Goal: Task Accomplishment & Management: Manage account settings

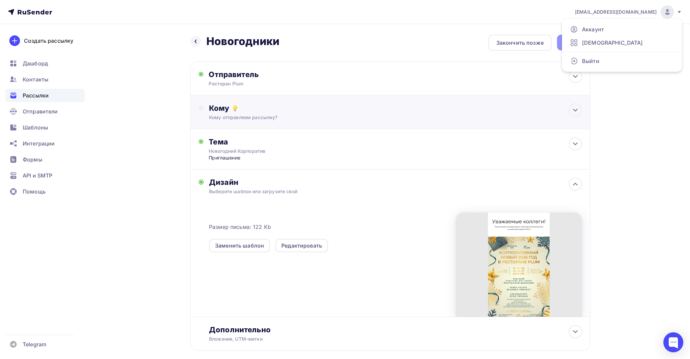
click at [250, 112] on div "Кому" at bounding box center [395, 107] width 373 height 9
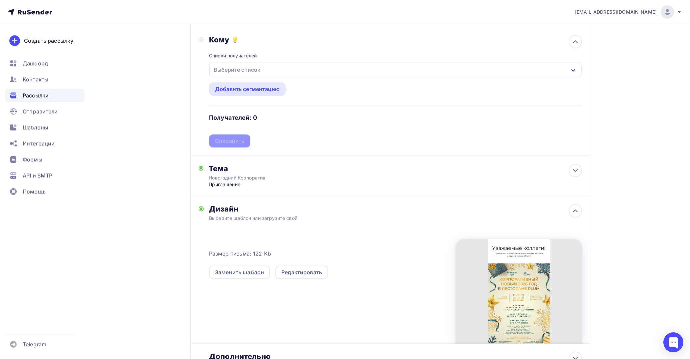
scroll to position [74, 0]
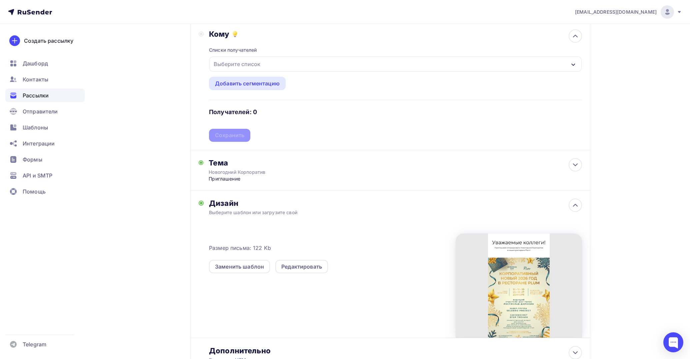
click at [254, 58] on div "Выберите список" at bounding box center [237, 64] width 52 height 12
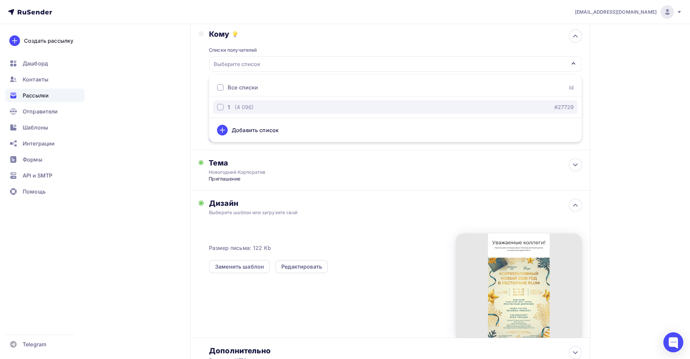
click at [245, 105] on div "(4 096)" at bounding box center [244, 107] width 19 height 8
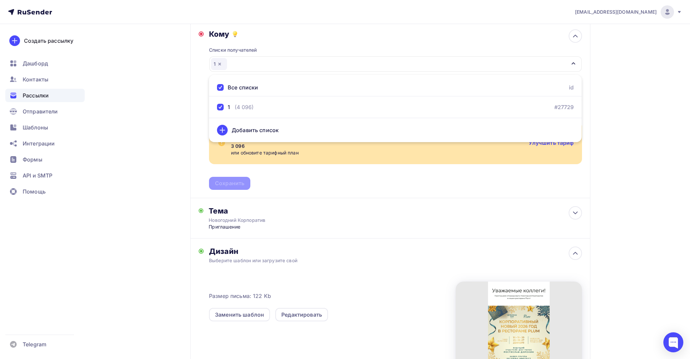
click at [140, 124] on div "Назад Новогодники Новогодники Закончить позже Далее Отправитель Ресторан Plum E…" at bounding box center [345, 206] width 547 height 513
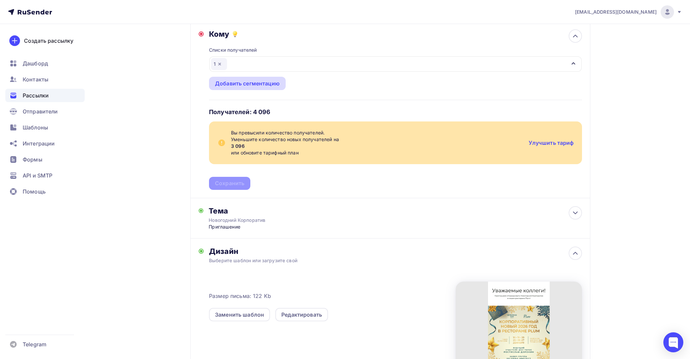
click at [250, 86] on div "Добавить сегментацию" at bounding box center [247, 83] width 65 height 8
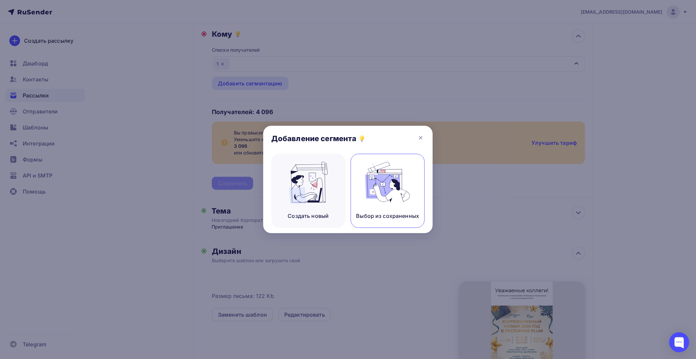
click at [368, 179] on img at bounding box center [387, 183] width 45 height 42
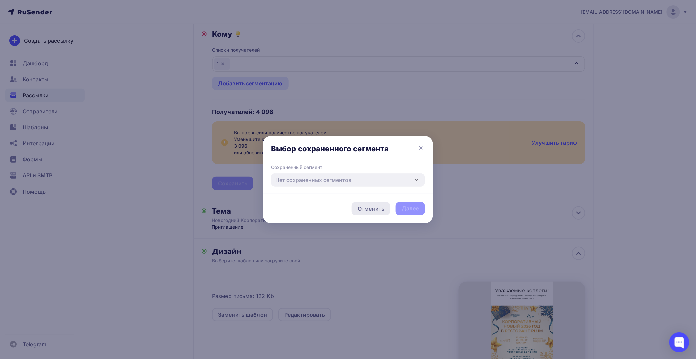
click at [372, 205] on div "Отменить" at bounding box center [370, 208] width 27 height 8
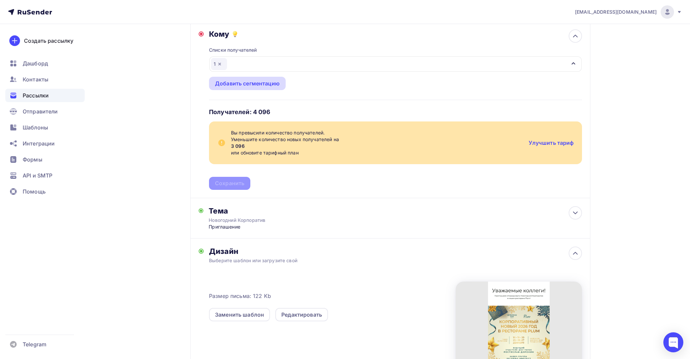
click at [266, 81] on div "Добавить сегментацию" at bounding box center [247, 83] width 65 height 8
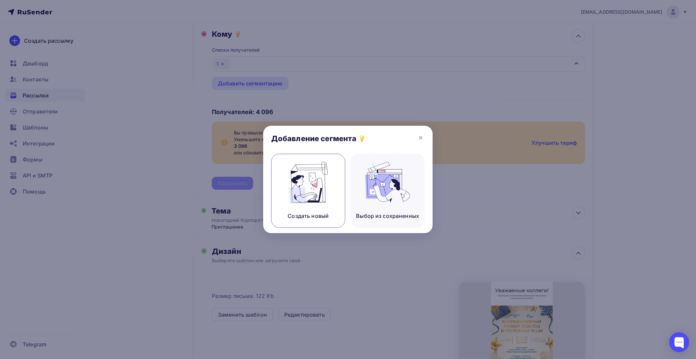
click at [312, 201] on img at bounding box center [308, 183] width 45 height 42
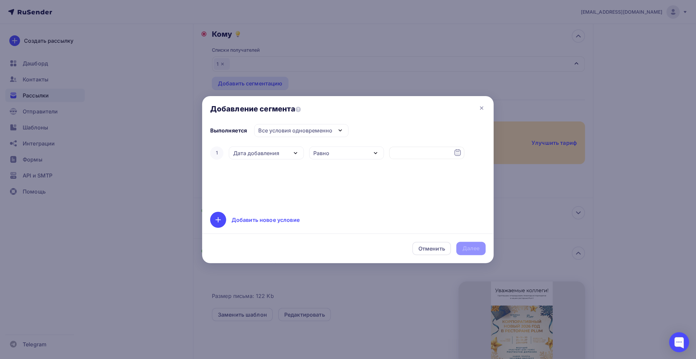
click at [209, 216] on div "Выполняется Все условия одновременно Все условия одновременно Хотя бы одно из у…" at bounding box center [347, 176] width 291 height 105
click at [214, 217] on div at bounding box center [218, 220] width 16 height 16
click at [281, 156] on div "Дата добавления" at bounding box center [266, 152] width 75 height 13
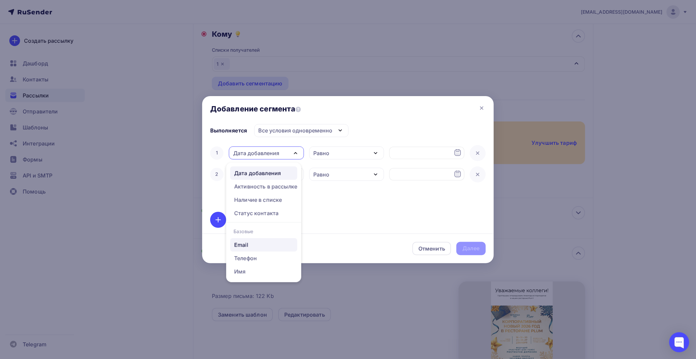
click at [261, 241] on div "Email" at bounding box center [263, 245] width 59 height 8
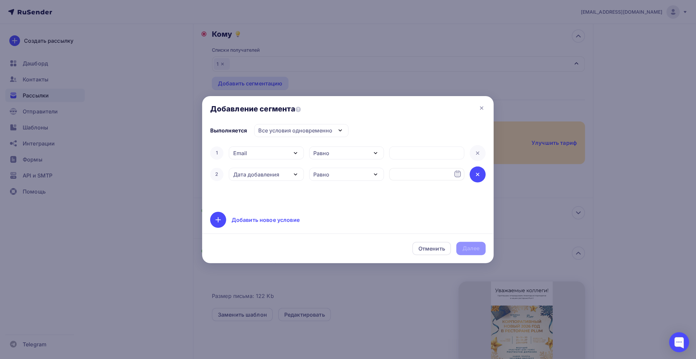
click at [476, 180] on div at bounding box center [477, 174] width 16 height 16
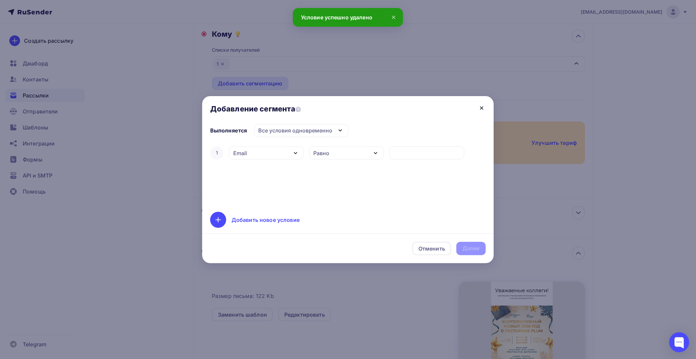
click at [480, 108] on icon at bounding box center [481, 108] width 8 height 8
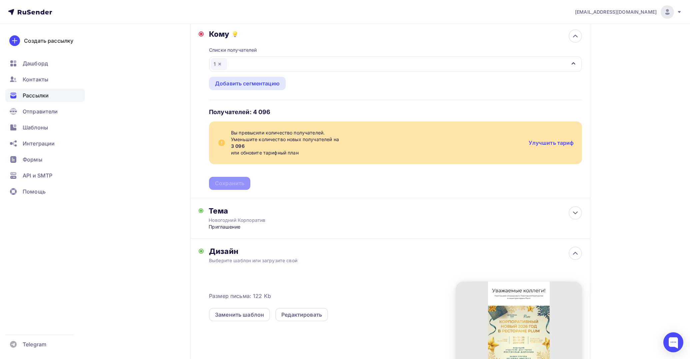
click at [221, 61] on icon "button" at bounding box center [219, 63] width 5 height 5
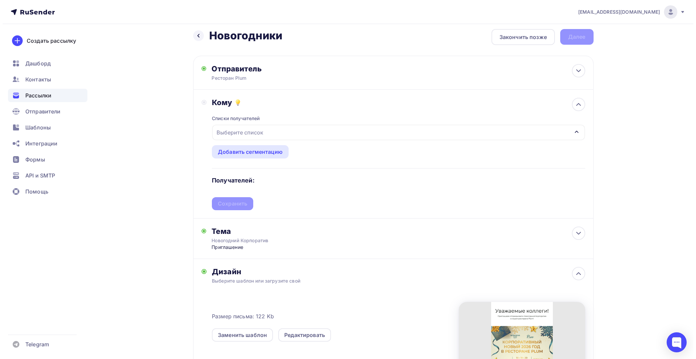
scroll to position [0, 0]
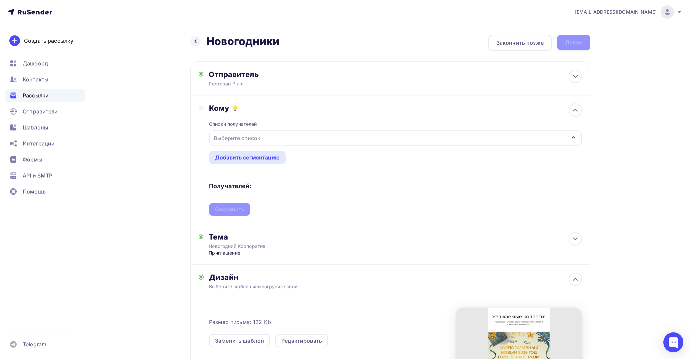
click at [246, 139] on div "Выберите список" at bounding box center [237, 138] width 52 height 12
click at [222, 202] on icon at bounding box center [222, 204] width 0 height 5
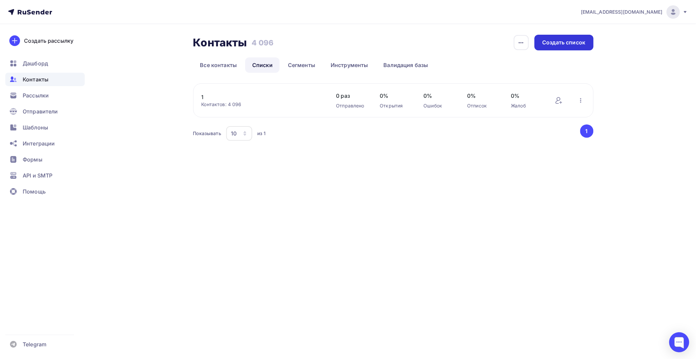
click at [556, 40] on div "Создать список" at bounding box center [563, 43] width 43 height 8
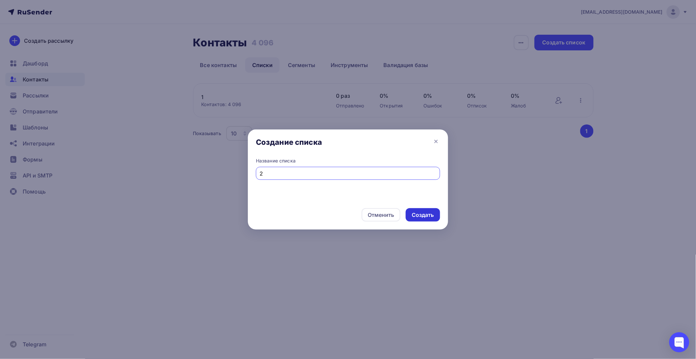
type input "2"
click at [420, 219] on div "Создать" at bounding box center [422, 214] width 34 height 13
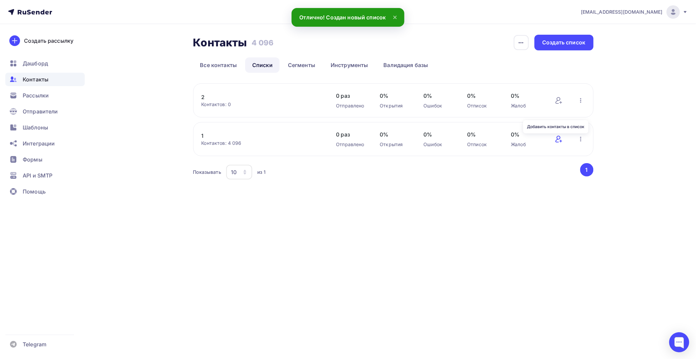
click at [558, 141] on icon at bounding box center [559, 139] width 8 height 8
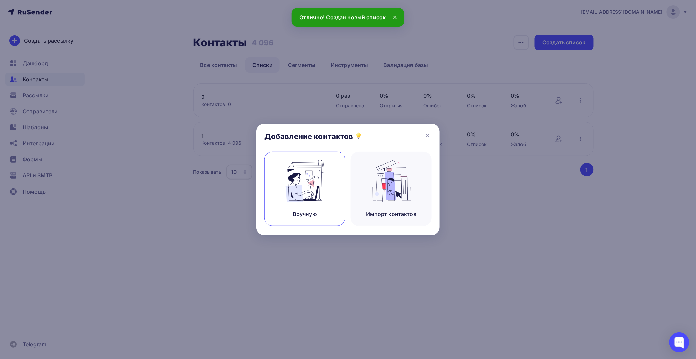
click at [304, 180] on img at bounding box center [304, 181] width 45 height 42
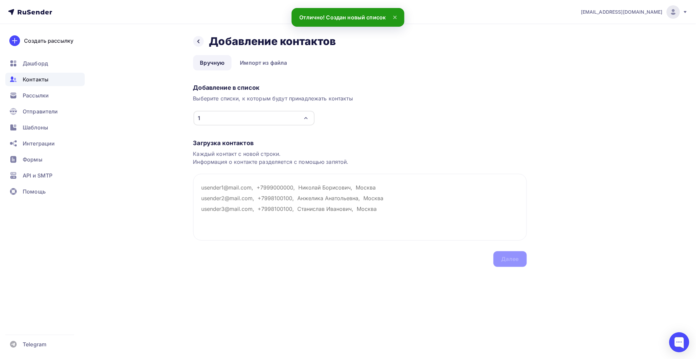
click at [265, 117] on div "1" at bounding box center [253, 118] width 121 height 15
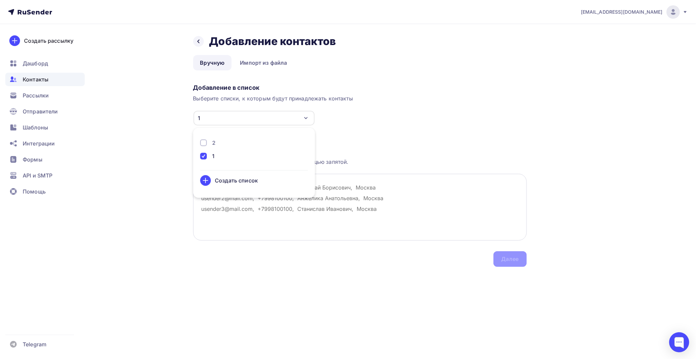
click at [357, 225] on textarea at bounding box center [359, 207] width 333 height 67
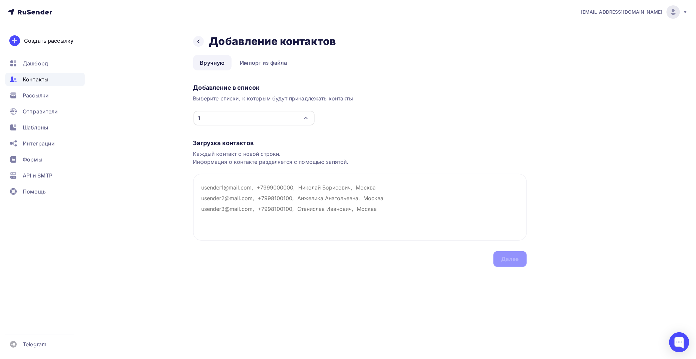
click at [248, 117] on div "1" at bounding box center [253, 118] width 121 height 15
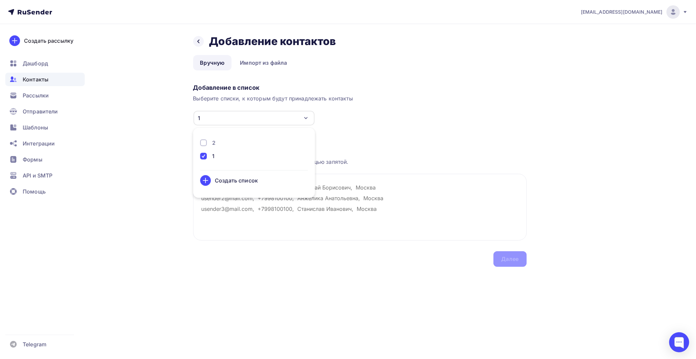
click at [203, 145] on div at bounding box center [203, 142] width 7 height 7
click at [203, 157] on div at bounding box center [203, 156] width 7 height 7
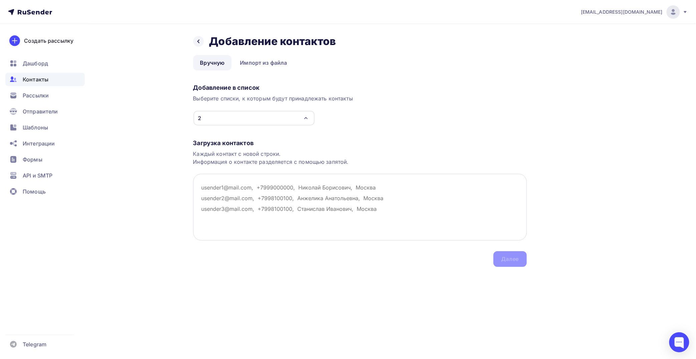
click at [361, 211] on textarea at bounding box center [359, 207] width 333 height 67
drag, startPoint x: 394, startPoint y: 211, endPoint x: 212, endPoint y: 188, distance: 183.2
click at [212, 188] on textarea at bounding box center [359, 207] width 333 height 67
paste textarea "[EMAIL_ADDRESS][DOMAIN_NAME] [EMAIL_ADDRESS][DOMAIN_NAME] [EMAIL_ADDRESS][DOMAI…"
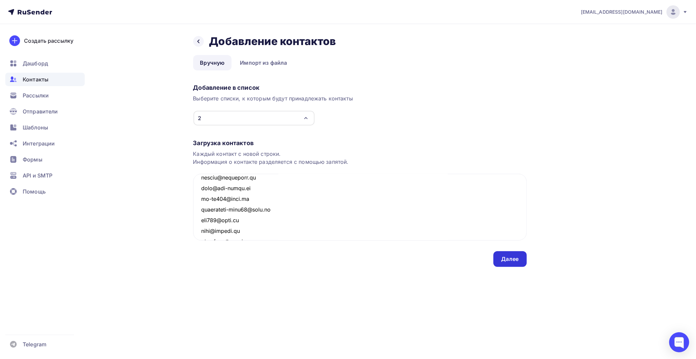
scroll to position [4706, 0]
type textarea "[EMAIL_ADDRESS][DOMAIN_NAME] [EMAIL_ADDRESS][DOMAIN_NAME] [EMAIL_ADDRESS][DOMAI…"
click at [502, 256] on div "Далее" at bounding box center [509, 259] width 17 height 8
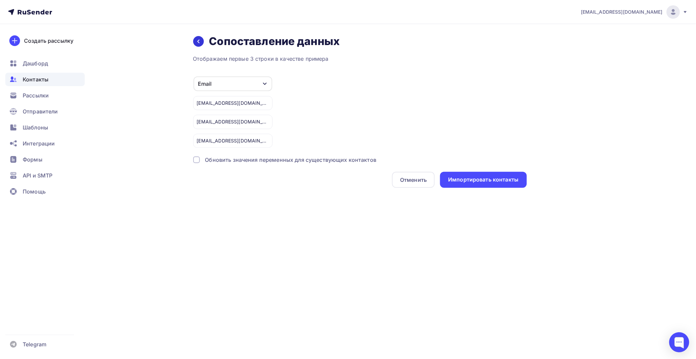
click at [197, 39] on icon at bounding box center [198, 41] width 5 height 5
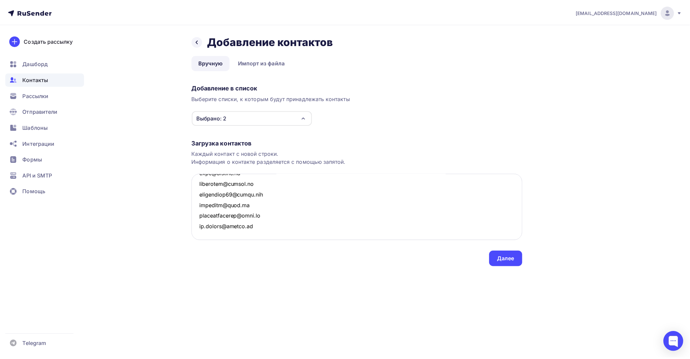
scroll to position [0, 0]
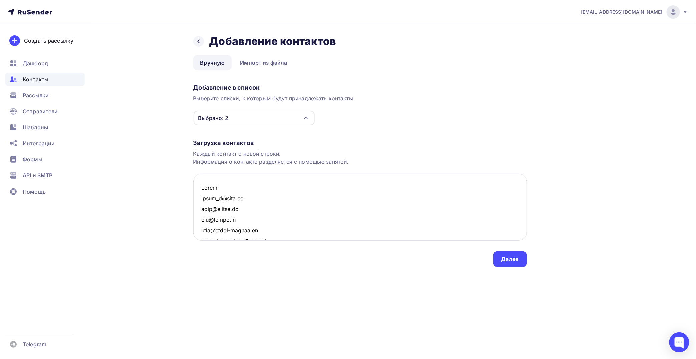
click at [217, 191] on textarea at bounding box center [359, 207] width 333 height 67
drag, startPoint x: 202, startPoint y: 195, endPoint x: 186, endPoint y: 171, distance: 28.6
click at [186, 171] on div "Назад Добавление контактов Добавление контактов Вручную Импорт из файла Вручную…" at bounding box center [348, 158] width 547 height 269
type textarea "lorem_i@dolo.si amet@consec.ad eli@seddo.ei temp@incid-utlabo.et dolorema_aliqu…"
click at [512, 266] on div "Загрузка контактов Каждый контакт с новой строки. Информация о контакте разделя…" at bounding box center [359, 196] width 333 height 141
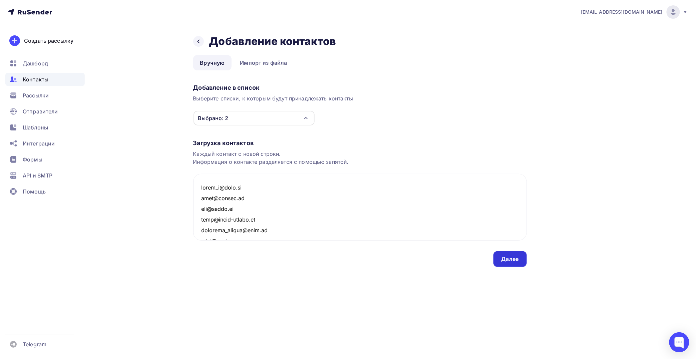
click at [508, 257] on div "Далее" at bounding box center [509, 259] width 17 height 8
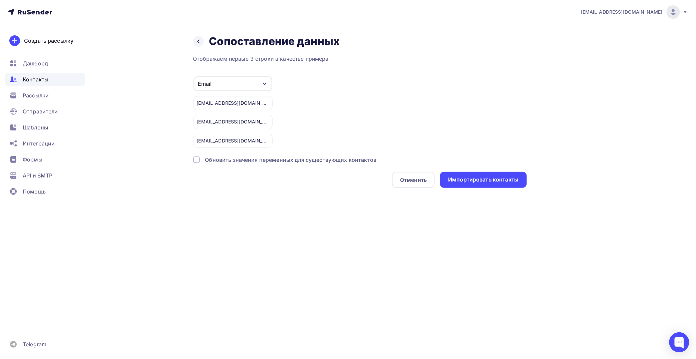
click at [215, 160] on div "Обновить значения переменных для существующих контактов" at bounding box center [290, 160] width 171 height 8
click at [480, 182] on div "Импортировать контакты" at bounding box center [483, 180] width 70 height 8
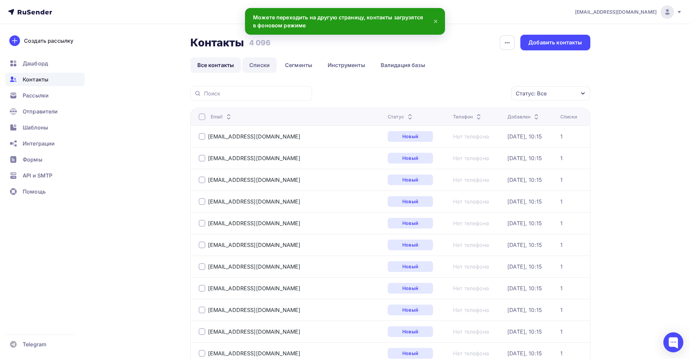
click at [258, 65] on link "Списки" at bounding box center [259, 64] width 34 height 15
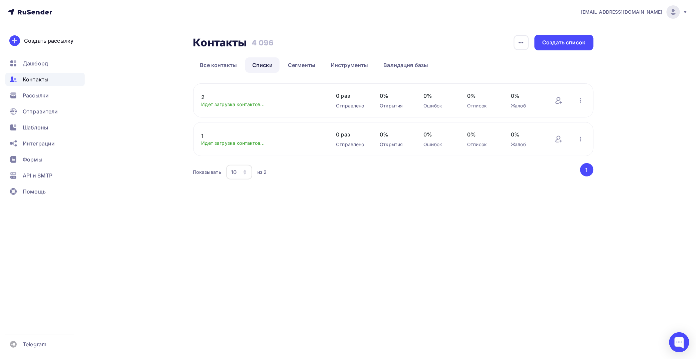
click at [254, 99] on link "2" at bounding box center [257, 97] width 113 height 8
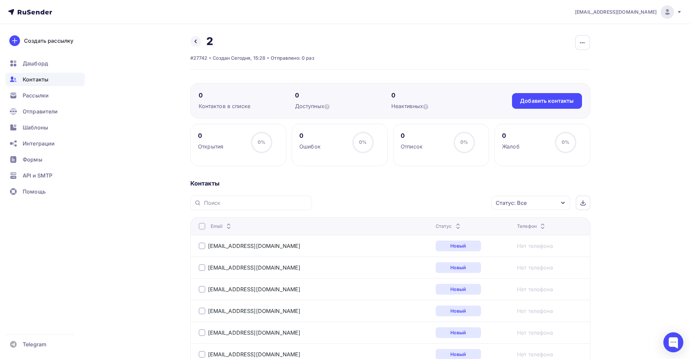
click at [209, 39] on h2 "2" at bounding box center [209, 41] width 7 height 13
click at [579, 43] on icon "button" at bounding box center [583, 43] width 8 height 8
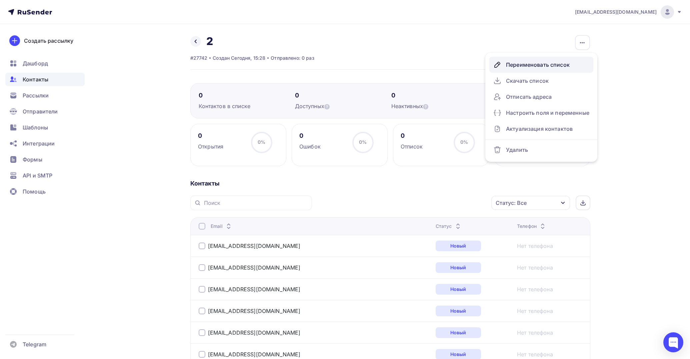
click at [541, 66] on div "Переименовать список" at bounding box center [541, 64] width 96 height 11
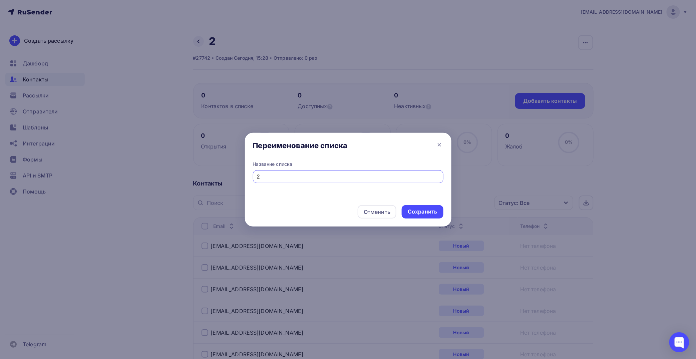
drag, startPoint x: 273, startPoint y: 180, endPoint x: 247, endPoint y: 180, distance: 26.7
click at [247, 180] on div "Название списка 2" at bounding box center [348, 180] width 206 height 39
type input "Медики"
click at [426, 215] on div "Сохранить" at bounding box center [421, 211] width 41 height 13
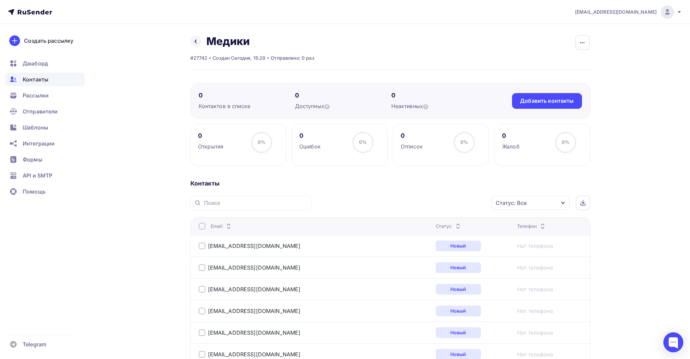
click at [203, 46] on div "Назад Медики Переименовать список Скачать список Отписать адреса Настроить поля…" at bounding box center [252, 41] width 124 height 13
click at [197, 42] on icon at bounding box center [195, 41] width 5 height 5
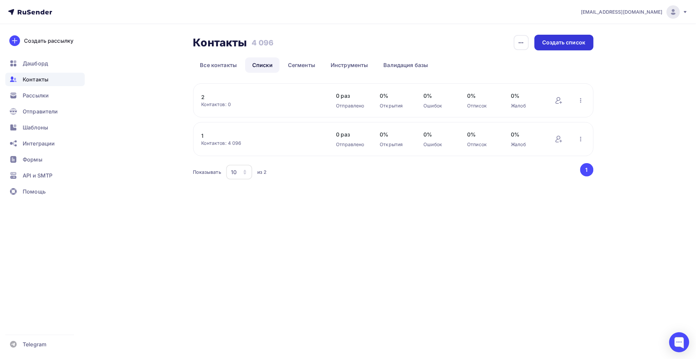
click at [558, 39] on div "Создать список" at bounding box center [563, 43] width 43 height 8
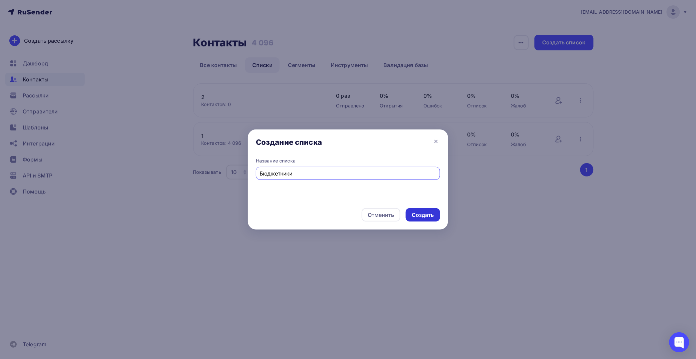
type input "Бюджетники"
click at [431, 212] on div "Создать" at bounding box center [422, 215] width 22 height 8
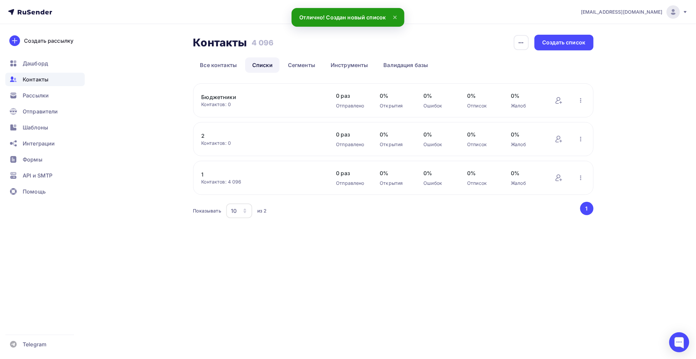
click at [241, 97] on link "Бюджетники" at bounding box center [257, 97] width 113 height 8
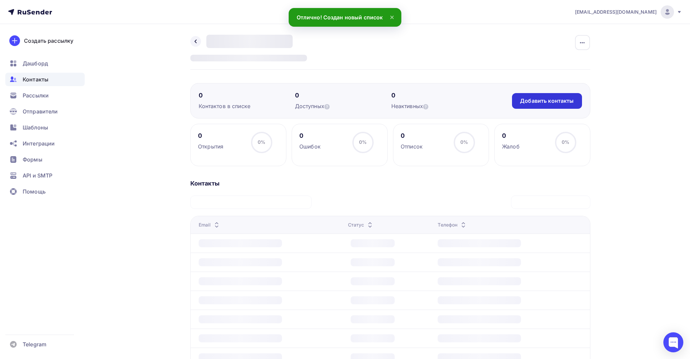
click at [534, 98] on div "Добавить контакты" at bounding box center [547, 101] width 54 height 8
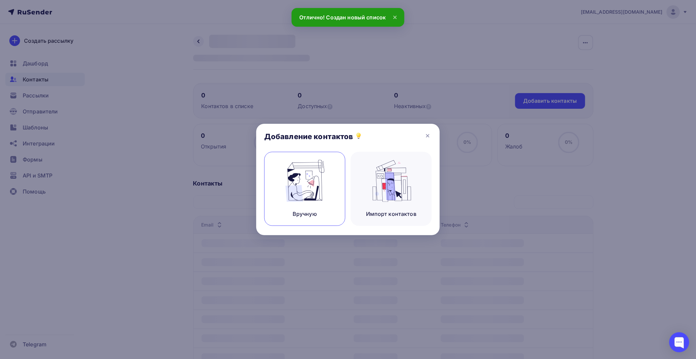
click at [308, 181] on img at bounding box center [304, 181] width 45 height 42
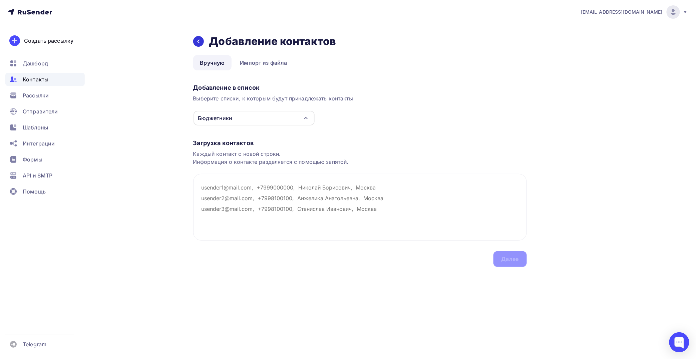
click at [199, 43] on icon at bounding box center [198, 41] width 5 height 5
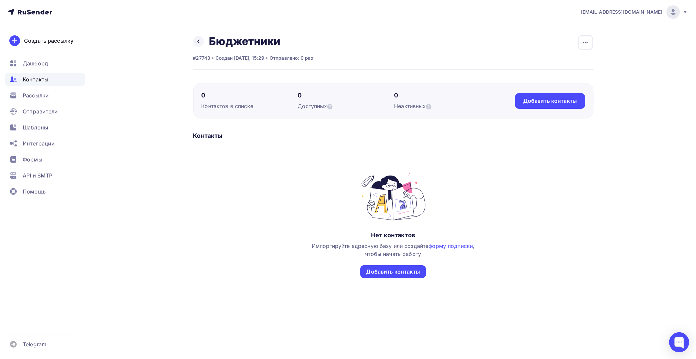
click at [199, 43] on icon at bounding box center [198, 41] width 5 height 5
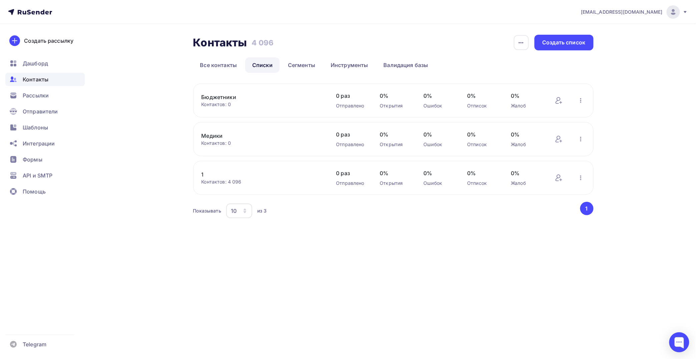
click at [222, 140] on div "Контактов: 0" at bounding box center [261, 143] width 121 height 7
click at [216, 137] on link "Медики" at bounding box center [257, 136] width 113 height 8
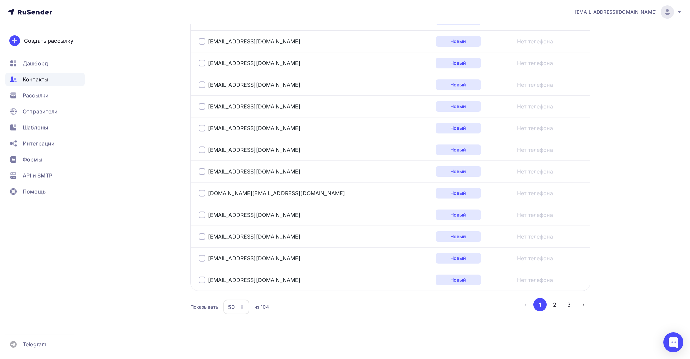
scroll to position [1029, 0]
click at [239, 305] on icon "button" at bounding box center [241, 306] width 5 height 5
click at [239, 285] on div "100" at bounding box center [263, 288] width 64 height 8
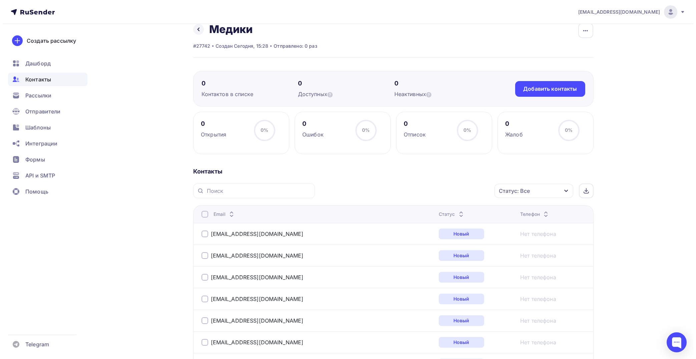
scroll to position [0, 0]
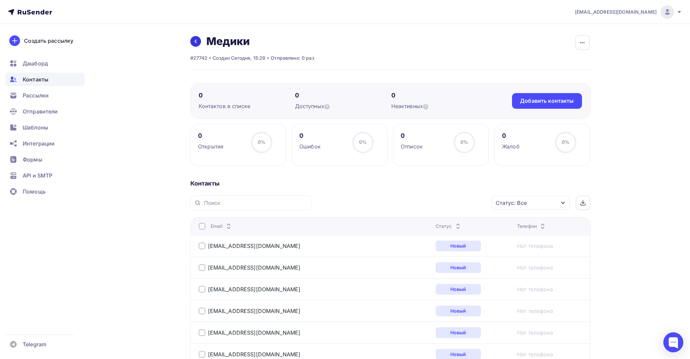
click at [191, 39] on link at bounding box center [195, 41] width 11 height 11
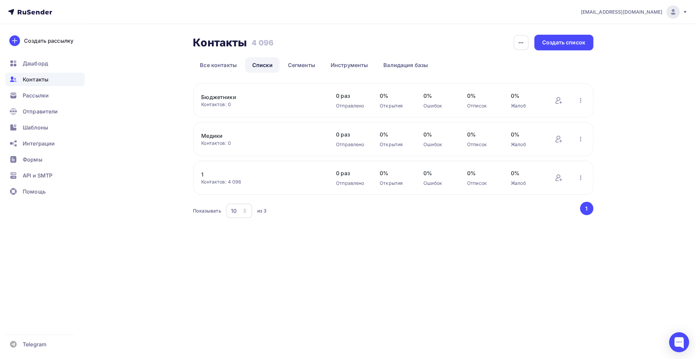
click at [226, 97] on link "Бюджетники" at bounding box center [257, 97] width 113 height 8
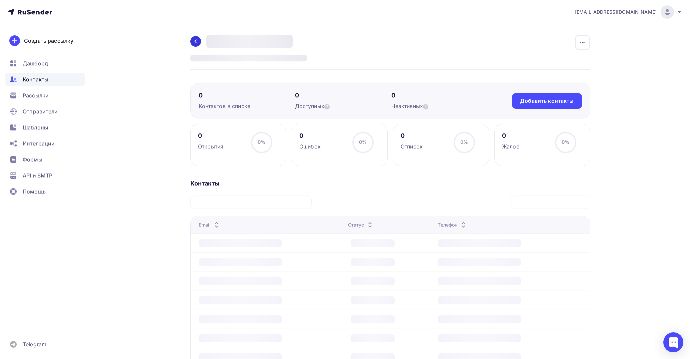
click at [194, 41] on link at bounding box center [195, 41] width 11 height 11
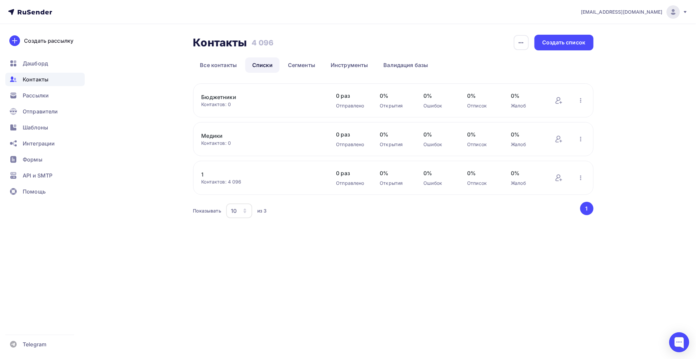
click at [212, 138] on link "Медики" at bounding box center [257, 136] width 113 height 8
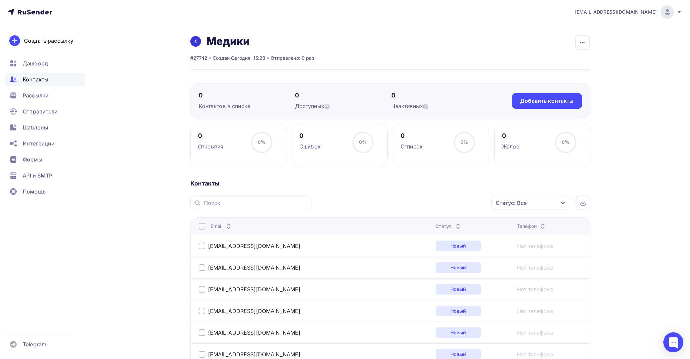
click at [197, 41] on icon at bounding box center [195, 41] width 5 height 5
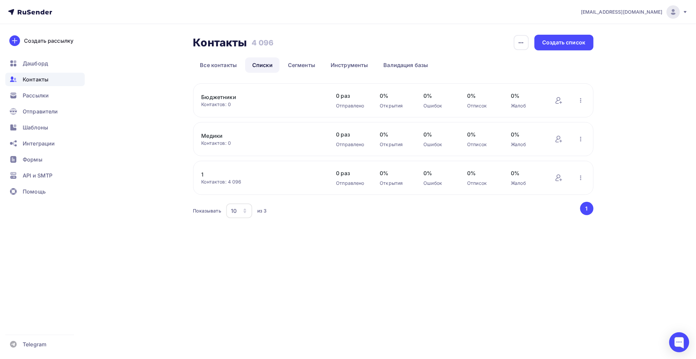
click at [227, 93] on link "Бюджетники" at bounding box center [257, 97] width 113 height 8
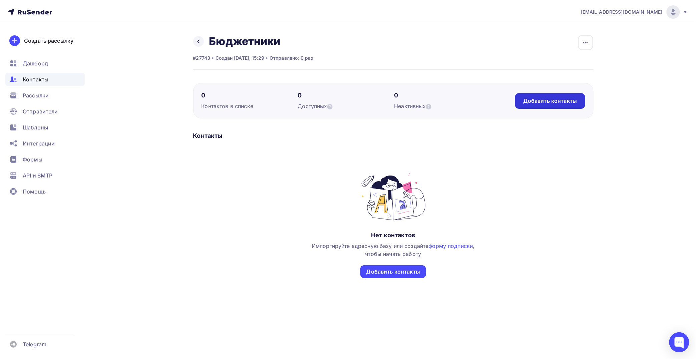
click at [541, 100] on div "Добавить контакты" at bounding box center [550, 101] width 54 height 8
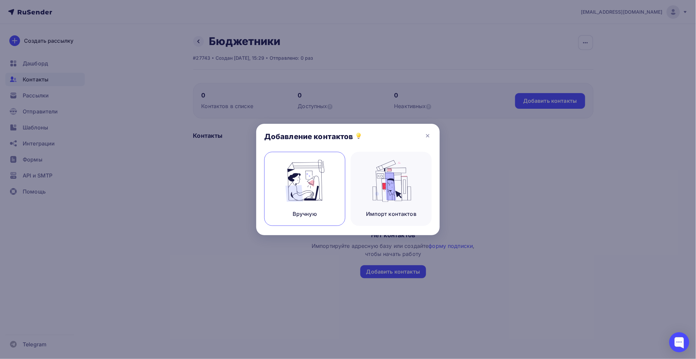
click at [282, 182] on img at bounding box center [304, 181] width 45 height 42
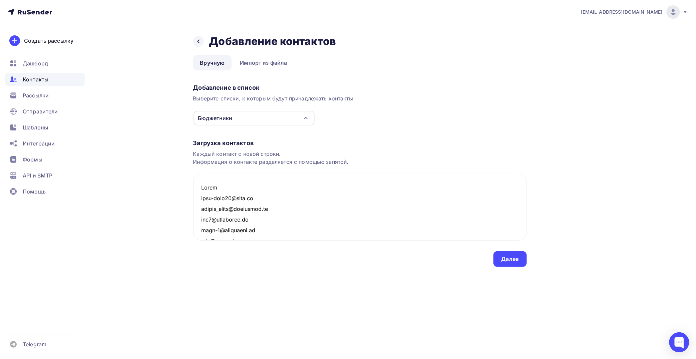
drag, startPoint x: 232, startPoint y: 187, endPoint x: 179, endPoint y: 187, distance: 53.4
click at [179, 187] on div "Назад Добавление контактов Добавление контактов Вручную Импорт из файла Вручную…" at bounding box center [348, 158] width 547 height 269
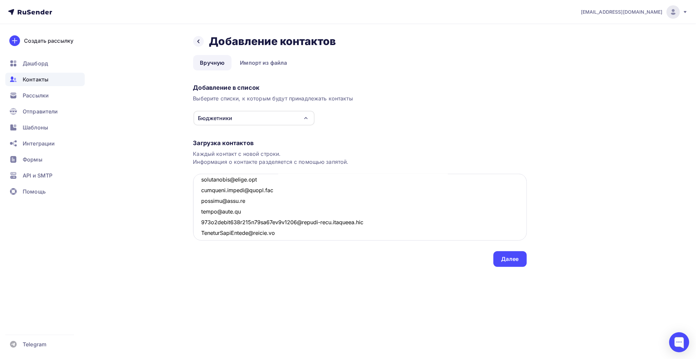
scroll to position [333, 0]
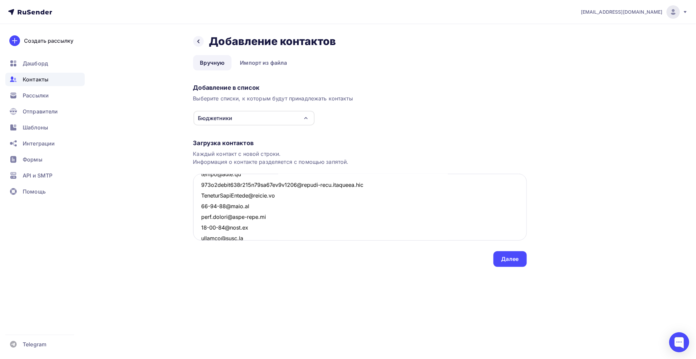
drag, startPoint x: 385, startPoint y: 195, endPoint x: 199, endPoint y: 195, distance: 186.4
click at [199, 195] on textarea at bounding box center [359, 207] width 333 height 67
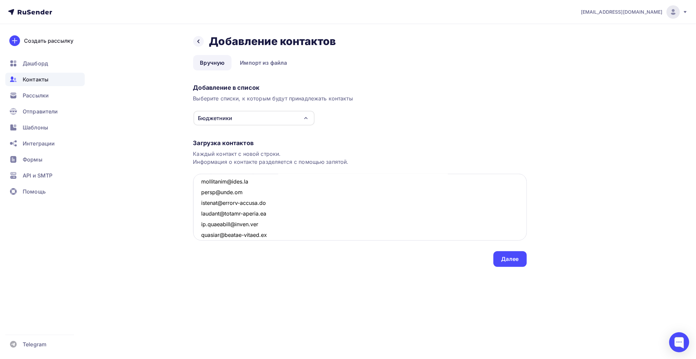
scroll to position [556, 0]
drag, startPoint x: 379, startPoint y: 207, endPoint x: 192, endPoint y: 207, distance: 186.4
click at [193, 207] on textarea at bounding box center [359, 207] width 333 height 67
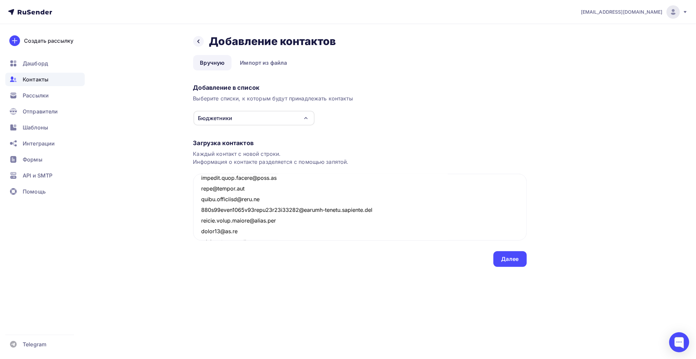
drag, startPoint x: 378, startPoint y: 220, endPoint x: 179, endPoint y: 220, distance: 198.7
click at [179, 220] on div "Назад Добавление контактов Добавление контактов Вручную Импорт из файла Вручную…" at bounding box center [348, 158] width 547 height 269
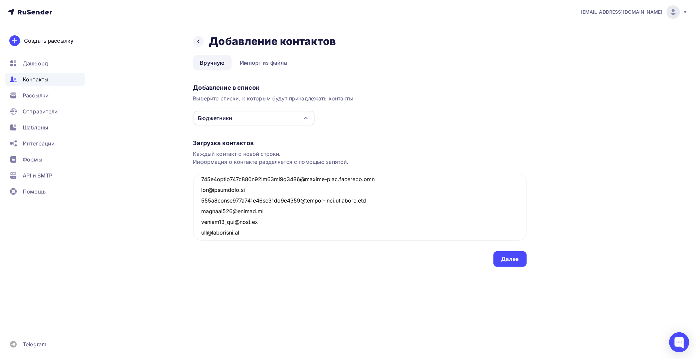
drag, startPoint x: 376, startPoint y: 209, endPoint x: 184, endPoint y: 212, distance: 191.7
click at [184, 212] on div "Назад Добавление контактов Добавление контактов Вручную Импорт из файла Вручную…" at bounding box center [348, 158] width 547 height 269
drag, startPoint x: 372, startPoint y: 189, endPoint x: 198, endPoint y: 190, distance: 174.7
click at [198, 190] on textarea at bounding box center [359, 207] width 333 height 67
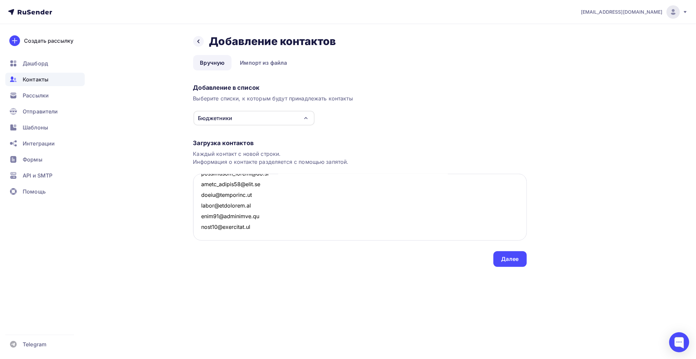
scroll to position [1508, 0]
type textarea "[EMAIL_ADDRESS][DOMAIN_NAME] [EMAIL_ADDRESS][DOMAIN_NAME] [EMAIL_ADDRESS][DOMAI…"
click at [516, 259] on div "Далее" at bounding box center [509, 259] width 17 height 8
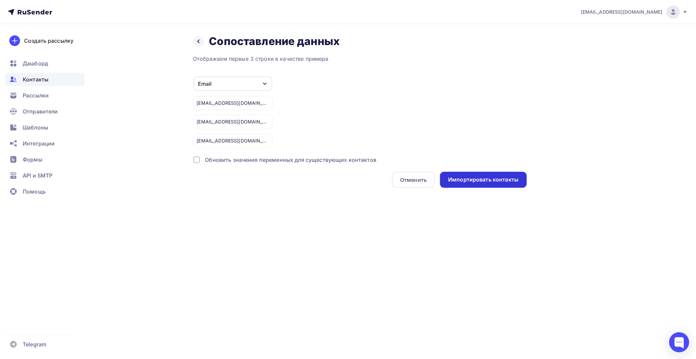
click at [455, 178] on div "Импортировать контакты" at bounding box center [483, 180] width 70 height 8
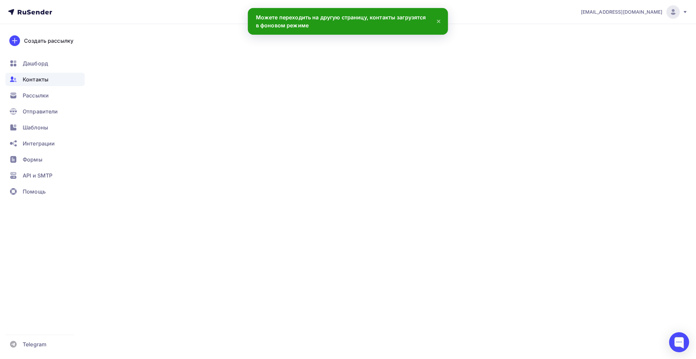
scroll to position [1508, 0]
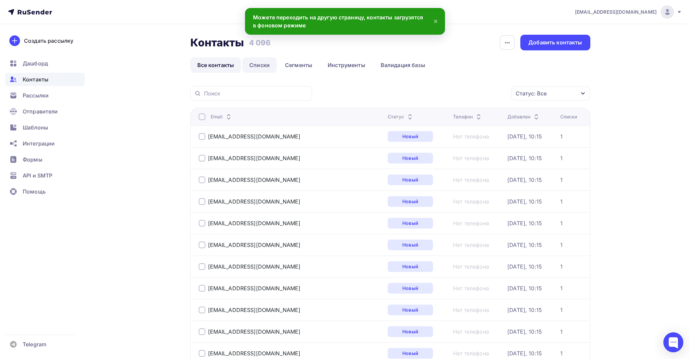
click at [263, 65] on link "Списки" at bounding box center [259, 64] width 34 height 15
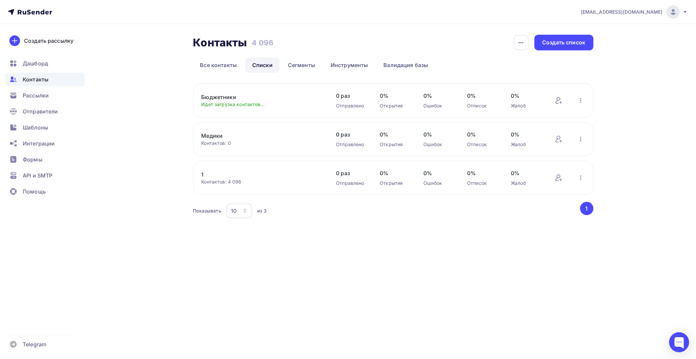
click at [222, 134] on link "Медики" at bounding box center [257, 136] width 113 height 8
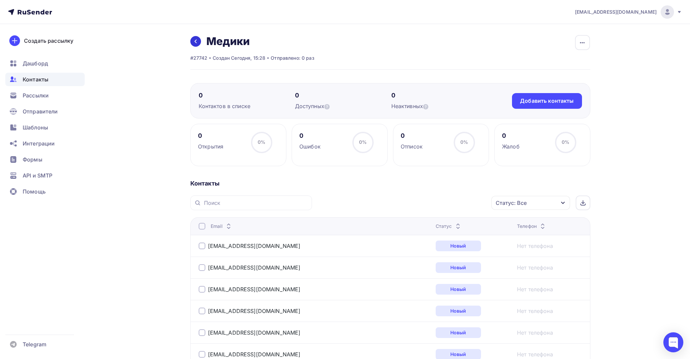
click at [199, 44] on link at bounding box center [195, 41] width 11 height 11
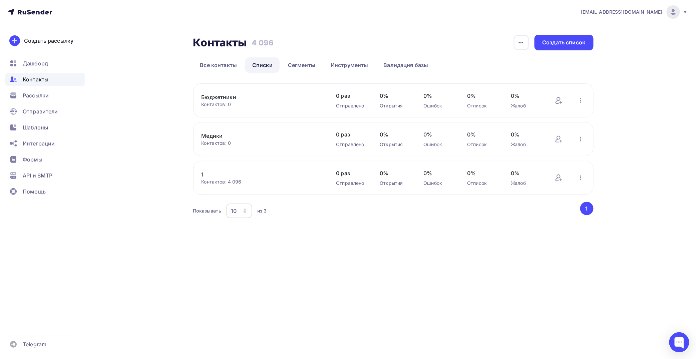
click at [209, 97] on link "Бюджетники" at bounding box center [257, 97] width 113 height 8
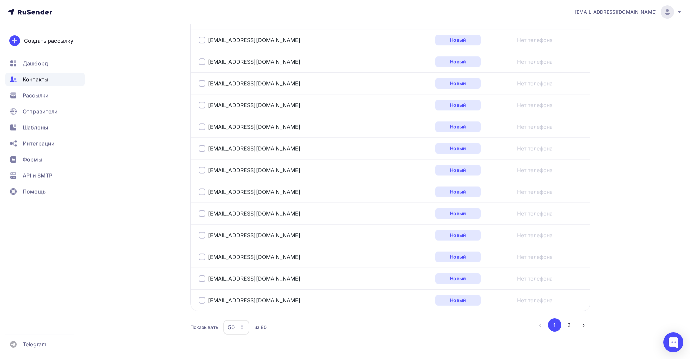
scroll to position [1029, 0]
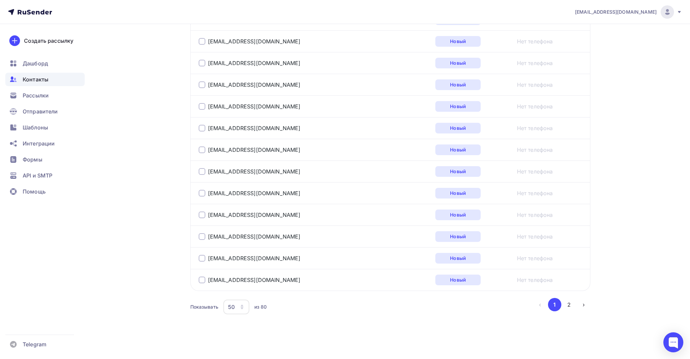
click at [242, 304] on icon "button" at bounding box center [241, 306] width 5 height 5
click at [242, 288] on div "100" at bounding box center [263, 288] width 64 height 8
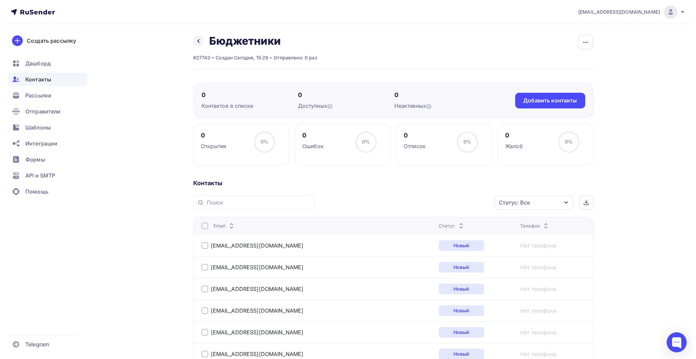
scroll to position [0, 0]
click at [541, 103] on div "Добавить контакты" at bounding box center [547, 101] width 54 height 8
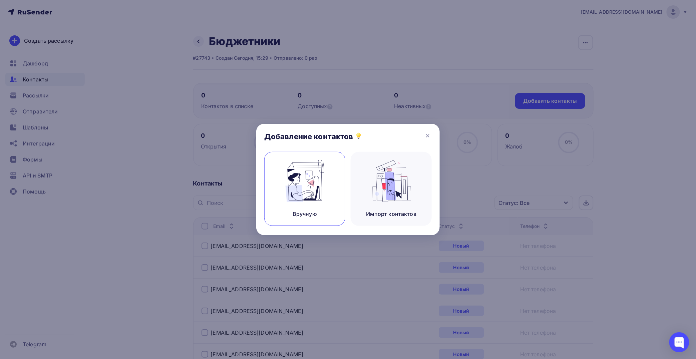
click at [325, 174] on img at bounding box center [304, 181] width 45 height 42
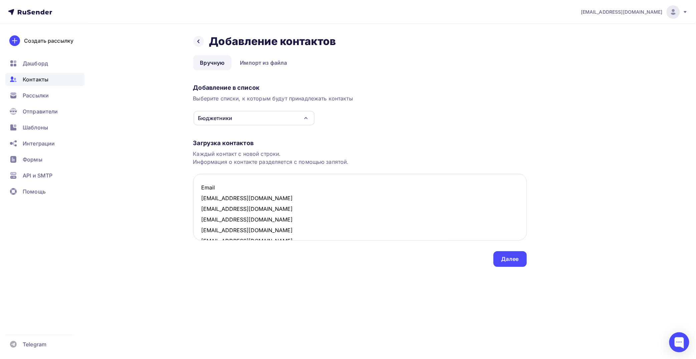
scroll to position [78, 0]
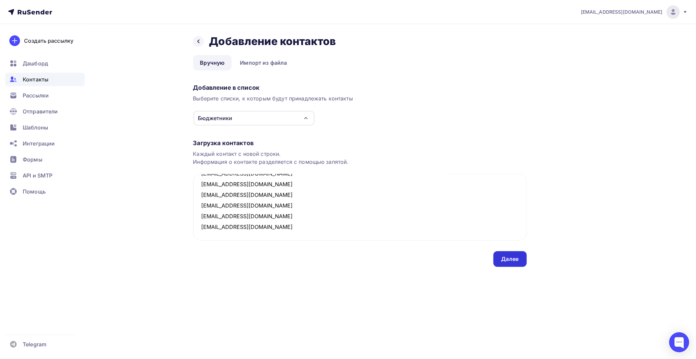
type textarea "Email info@trhmao.ru panchenko_ia@surgu.ru editor@rosnou.ru abitur@surgpu.ru ab…"
click at [501, 259] on div "Далее" at bounding box center [509, 259] width 17 height 8
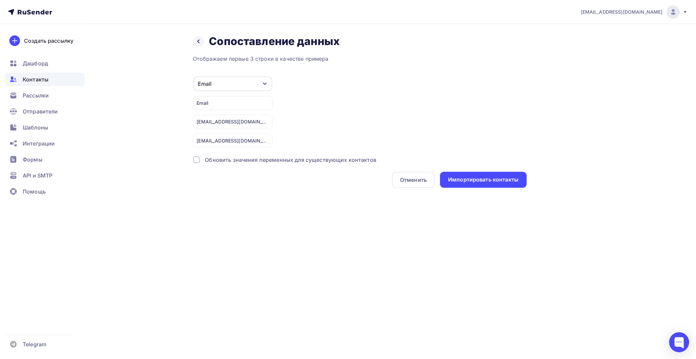
click at [232, 105] on div "Email" at bounding box center [232, 103] width 79 height 14
click at [197, 43] on icon at bounding box center [198, 41] width 5 height 5
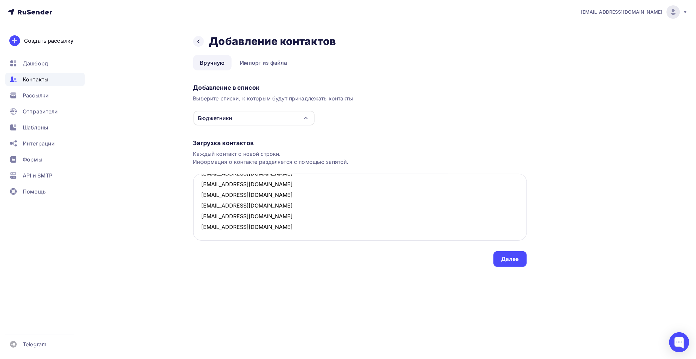
scroll to position [0, 0]
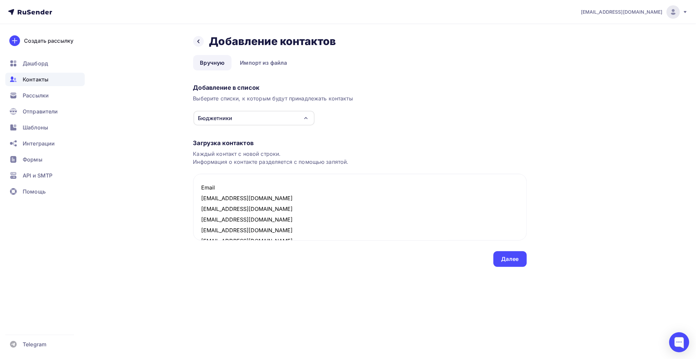
drag, startPoint x: 225, startPoint y: 188, endPoint x: 184, endPoint y: 187, distance: 41.7
click at [184, 187] on div "Назад Добавление контактов Добавление контактов Вручную Импорт из файла Вручную…" at bounding box center [348, 158] width 547 height 269
type textarea "info@trhmao.ru panchenko_ia@surgu.ru editor@rosnou.ru abitur@surgpu.ru abitur@s…"
click at [509, 259] on div "Далее" at bounding box center [509, 259] width 17 height 8
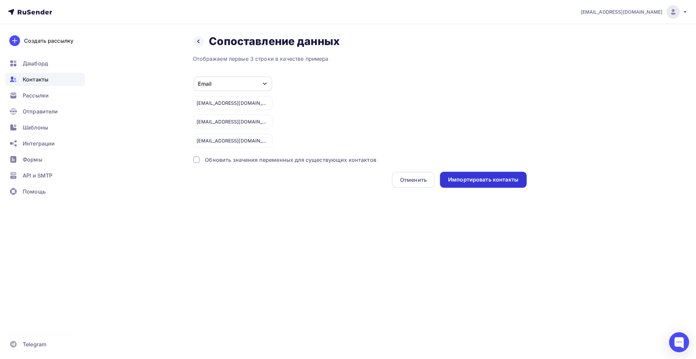
click at [502, 174] on div "Импортировать контакты" at bounding box center [483, 180] width 86 height 16
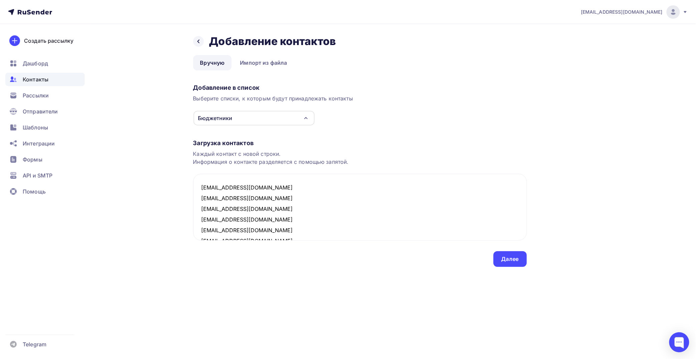
scroll to position [89, 0]
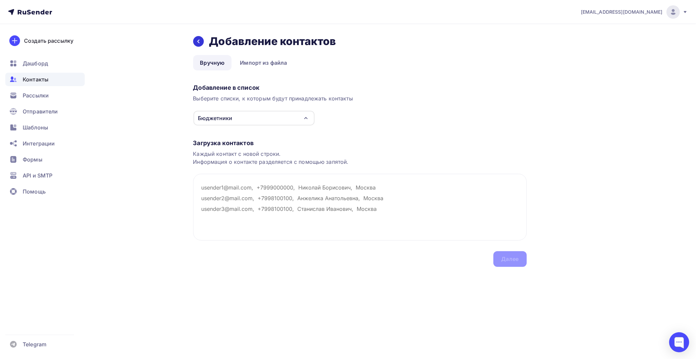
click at [201, 40] on div at bounding box center [198, 41] width 11 height 11
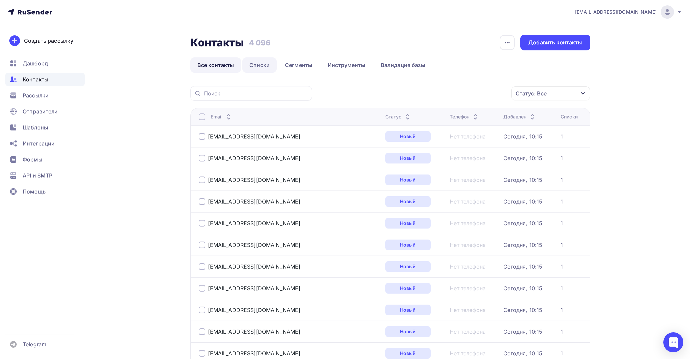
click at [267, 62] on link "Списки" at bounding box center [259, 64] width 34 height 15
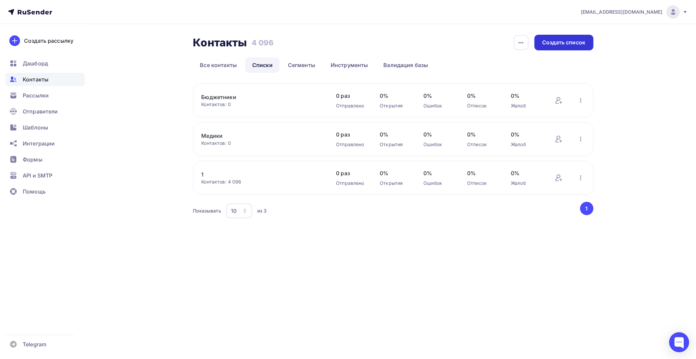
click at [552, 43] on div "Создать список" at bounding box center [563, 43] width 43 height 8
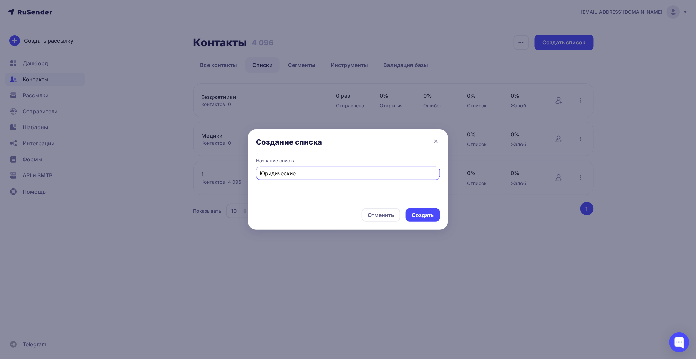
type input "Юридические"
click at [403, 209] on div "Отменить Создать" at bounding box center [348, 214] width 200 height 29
click at [418, 213] on div "Создать" at bounding box center [422, 215] width 22 height 8
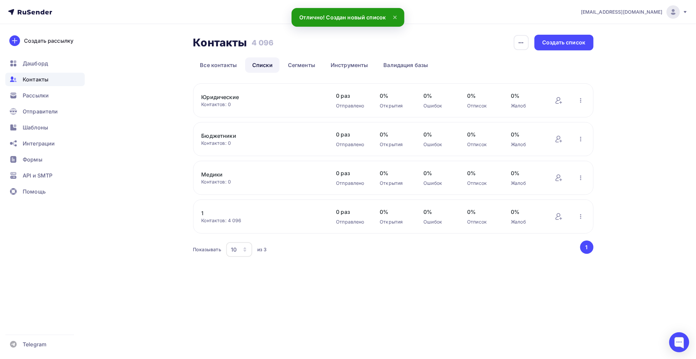
click at [230, 97] on link "Юридические" at bounding box center [257, 97] width 113 height 8
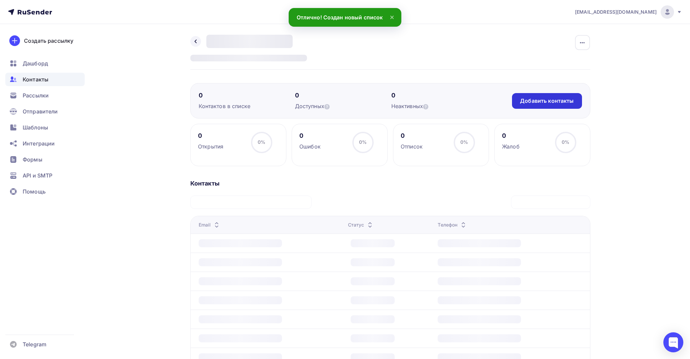
click at [524, 102] on div "Добавить контакты" at bounding box center [547, 101] width 54 height 8
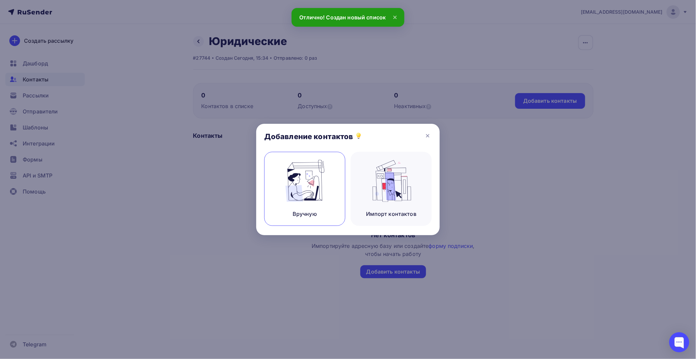
click at [307, 176] on img at bounding box center [304, 181] width 45 height 42
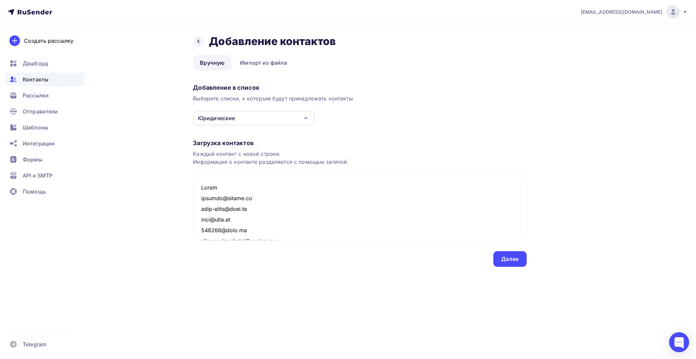
drag, startPoint x: 216, startPoint y: 184, endPoint x: 191, endPoint y: 184, distance: 25.0
click at [191, 184] on div "Назад Добавление контактов Добавление контактов Вручную Импорт из файла Вручную…" at bounding box center [348, 158] width 547 height 269
type textarea "support@spslog.ru just-grupp@mail.ru mail@test.ru 650476@mail.ru avtoprostranst…"
click at [509, 255] on div "Далее" at bounding box center [509, 259] width 17 height 8
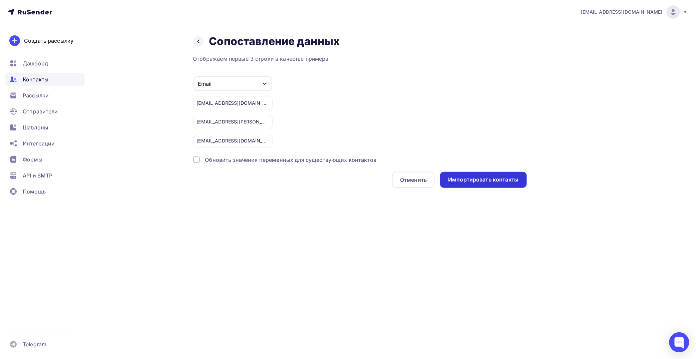
click at [500, 177] on div "Импортировать контакты" at bounding box center [483, 180] width 70 height 8
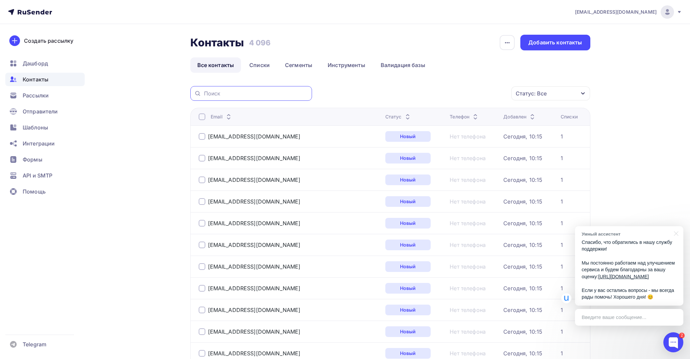
click at [248, 95] on input "text" at bounding box center [256, 93] width 104 height 7
paste input "surgutokb@surgutokb.ru"
type input "surgutokb@surgutokb.ru"
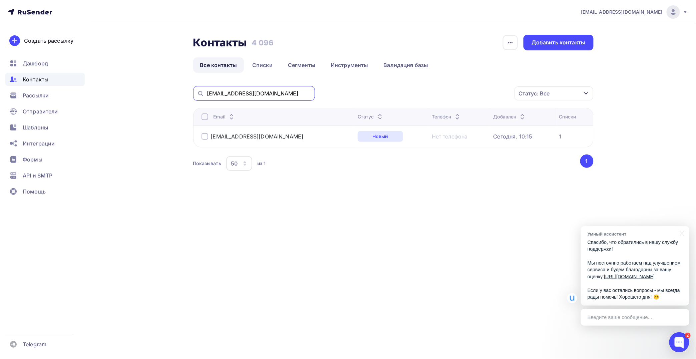
drag, startPoint x: 301, startPoint y: 95, endPoint x: 176, endPoint y: 95, distance: 125.0
click at [176, 95] on div "Контакты Контакты 4 096 4 096 История импорта Добавить контакты Все контакты Сп…" at bounding box center [348, 119] width 547 height 191
click at [270, 66] on link "Списки" at bounding box center [262, 64] width 34 height 15
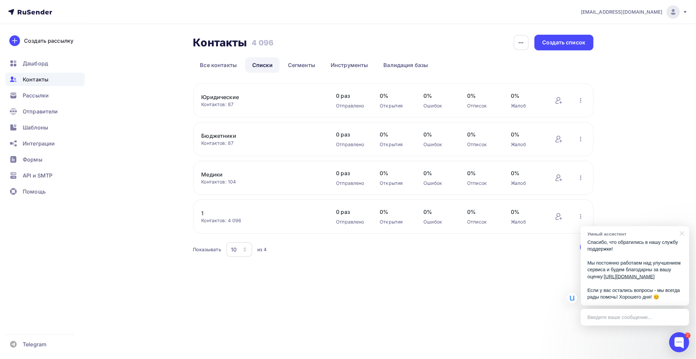
click at [681, 231] on div at bounding box center [680, 233] width 17 height 14
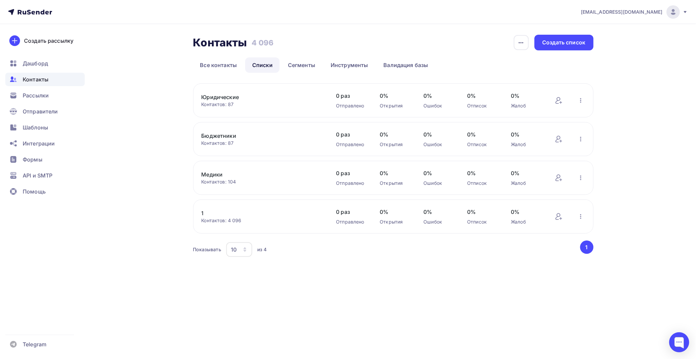
click at [212, 171] on link "Медики" at bounding box center [257, 174] width 113 height 8
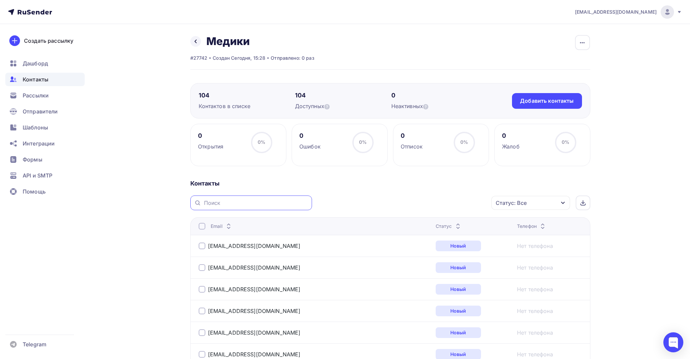
click at [250, 201] on input "text" at bounding box center [256, 202] width 104 height 7
paste input "adm@surgutokb.ru"
type input "adm@surgutokb.ru"
click at [524, 96] on div "Добавить контакты" at bounding box center [547, 101] width 70 height 16
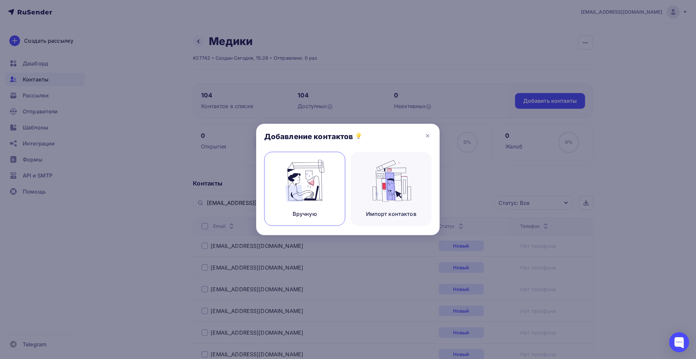
click at [322, 184] on img at bounding box center [304, 181] width 45 height 42
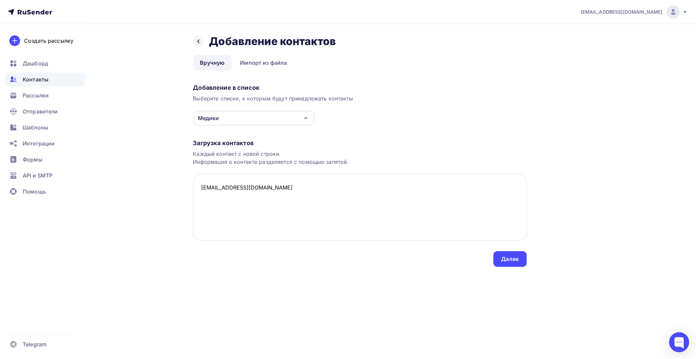
paste textarea "PetrovaEV@surgutokb.ru"
drag, startPoint x: 203, startPoint y: 196, endPoint x: 183, endPoint y: 195, distance: 20.0
click at [183, 195] on div "Назад Добавление контактов Добавление контактов Вручную Импорт из файла Вручную…" at bounding box center [348, 158] width 547 height 269
drag, startPoint x: 203, startPoint y: 186, endPoint x: 177, endPoint y: 187, distance: 25.7
click at [177, 187] on div "Назад Добавление контактов Добавление контактов Вручную Импорт из файла Вручную…" at bounding box center [348, 158] width 547 height 269
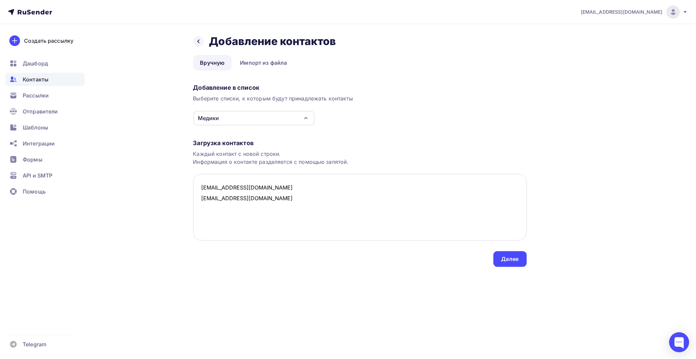
paste textarea "PyatkovVV@surgutokb.ru"
drag, startPoint x: 202, startPoint y: 207, endPoint x: 183, endPoint y: 208, distance: 19.0
click at [183, 208] on div "Назад Добавление контактов Добавление контактов Вручную Импорт из файла Вручную…" at bounding box center [348, 158] width 547 height 269
click at [284, 206] on textarea "adm@surgutokb.ru PetrovaEV@surgutokb.ru PyatkovVV@surgutokb.ru" at bounding box center [359, 207] width 333 height 67
paste textarea "PonomarenkoSI@surgutokb.ru"
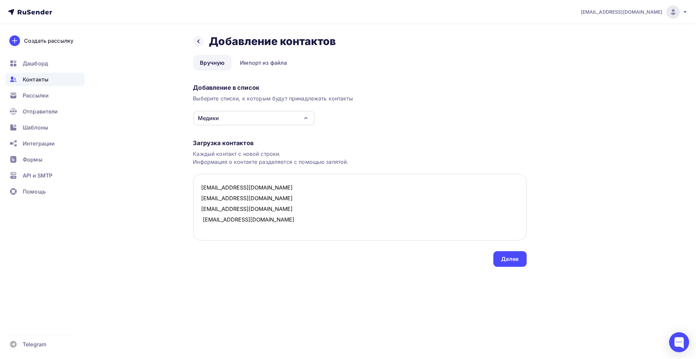
drag, startPoint x: 203, startPoint y: 218, endPoint x: 194, endPoint y: 218, distance: 9.3
click at [194, 218] on textarea "adm@surgutokb.ru PetrovaEV@surgutokb.ru PyatkovVV@surgutokb.ru PonomarenkoSI@su…" at bounding box center [359, 207] width 333 height 67
click at [286, 218] on textarea "adm@surgutokb.ru PetrovaEV@surgutokb.ru PyatkovVV@surgutokb.ru PonomarenkoSI@su…" at bounding box center [359, 207] width 333 height 67
paste textarea "KolesnikovSD@surgutokb.ru"
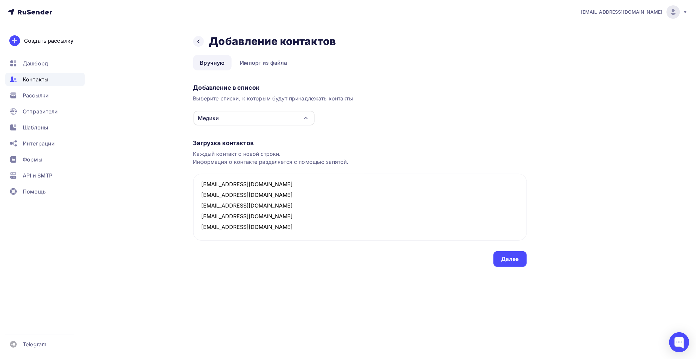
paste textarea "KostjchenkoKV@surgutokb.ru"
paste textarea "AksarinAA@surgutokb.ru"
paste textarea "PavlovaEA@surgutokb.ru"
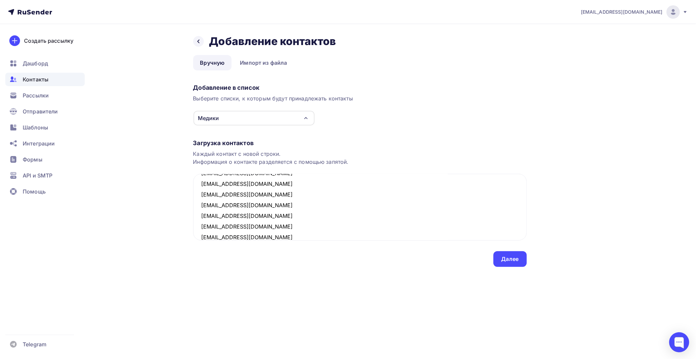
scroll to position [36, 0]
paste textarea "Dobrynin@surgutokb.ru"
paste textarea "VarganovaAN@surgutokb.ru"
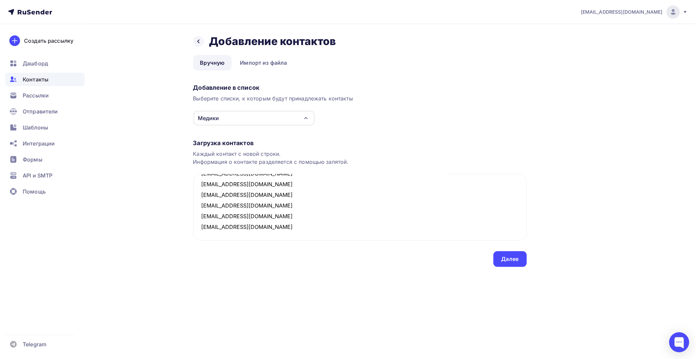
paste textarea "MirzakadievAA@surgutokb.ru"
type textarea "adm@surgutokb.ru PetrovaEV@surgutokb.ru PyatkovVV@surgutokb.ru PonomarenkoSI@su…"
click at [507, 258] on div "Далее" at bounding box center [509, 259] width 17 height 8
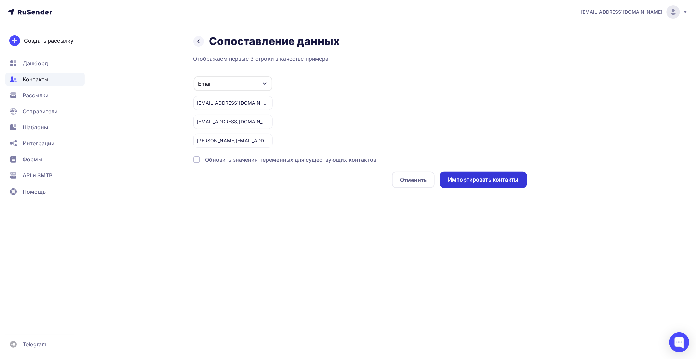
click at [480, 177] on div "Импортировать контакты" at bounding box center [483, 180] width 70 height 8
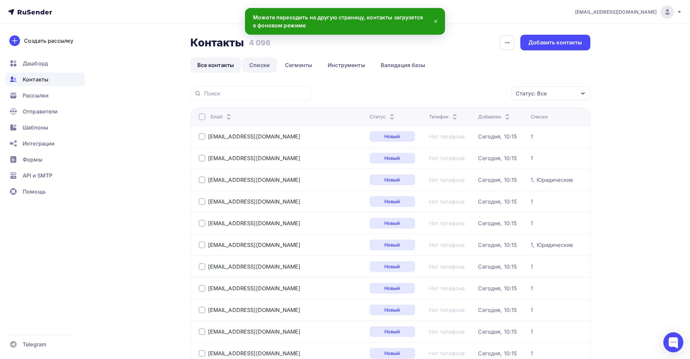
click at [262, 64] on link "Списки" at bounding box center [259, 64] width 34 height 15
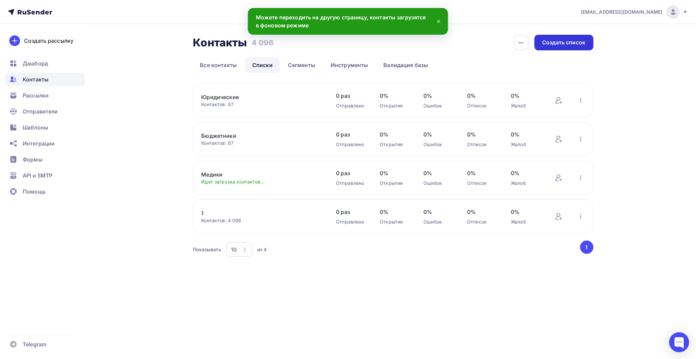
click at [565, 44] on div "Создать список" at bounding box center [563, 43] width 43 height 8
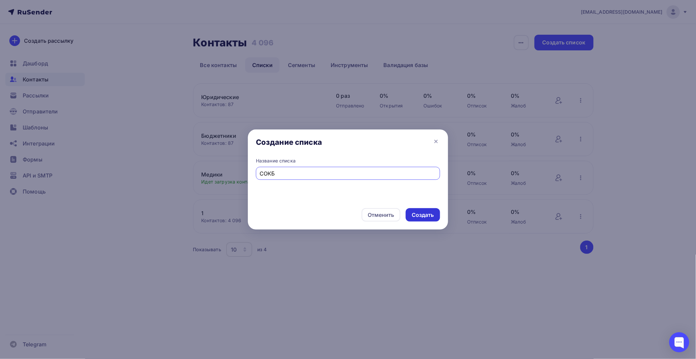
type input "СОКБ"
click at [421, 214] on div "Создать" at bounding box center [422, 215] width 22 height 8
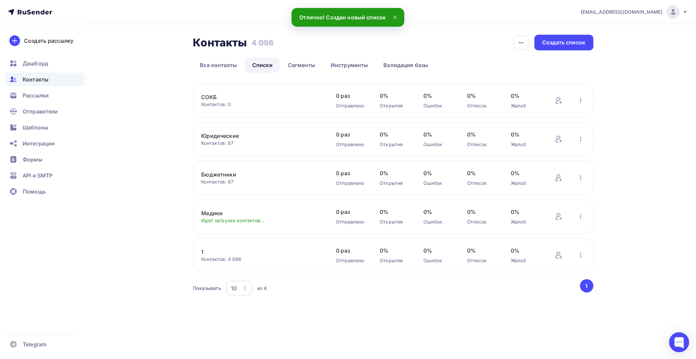
click at [206, 96] on link "СОКБ" at bounding box center [257, 97] width 113 height 8
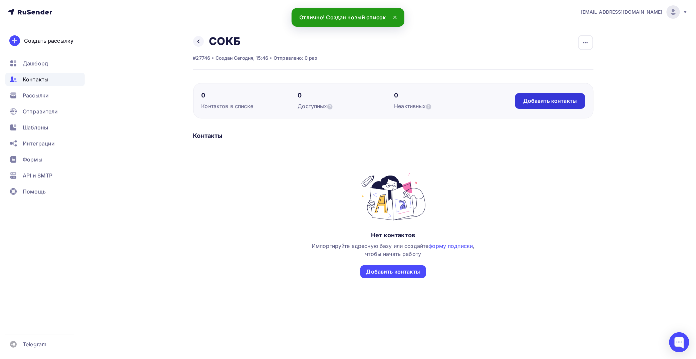
click at [542, 94] on div "Добавить контакты" at bounding box center [550, 101] width 70 height 16
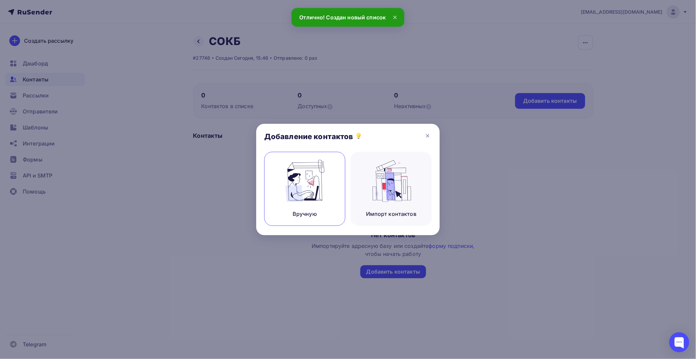
click at [317, 174] on img at bounding box center [304, 181] width 45 height 42
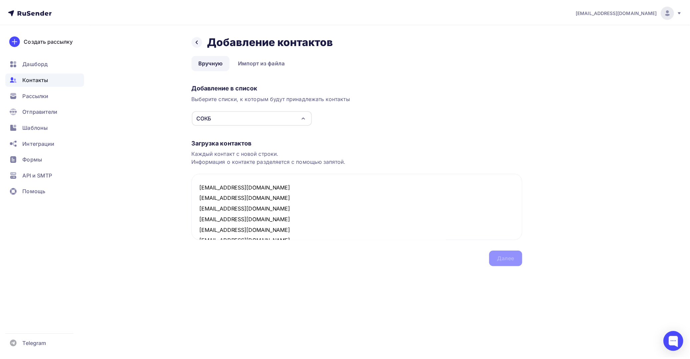
scroll to position [57, 0]
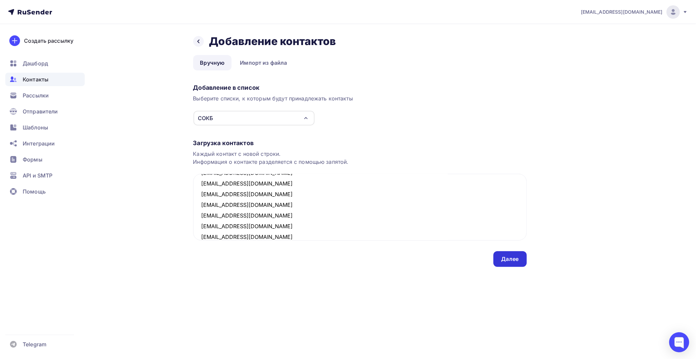
type textarea "adm@surgutokb.ru PetrovaEV@surgutokb.ru PyatkovVV@surgutokb.ru PonomarenkoSI@su…"
click at [507, 257] on div "Далее" at bounding box center [509, 259] width 17 height 8
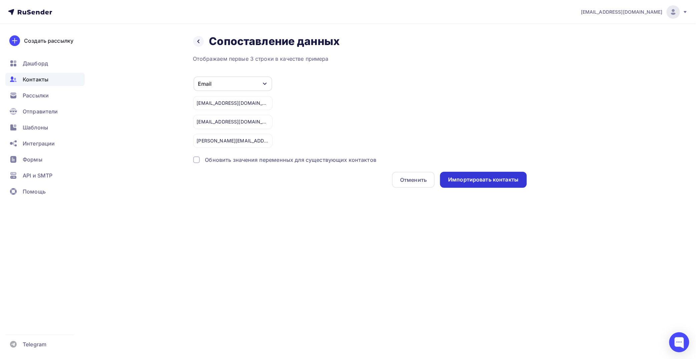
click at [485, 176] on div "Импортировать контакты" at bounding box center [483, 180] width 70 height 8
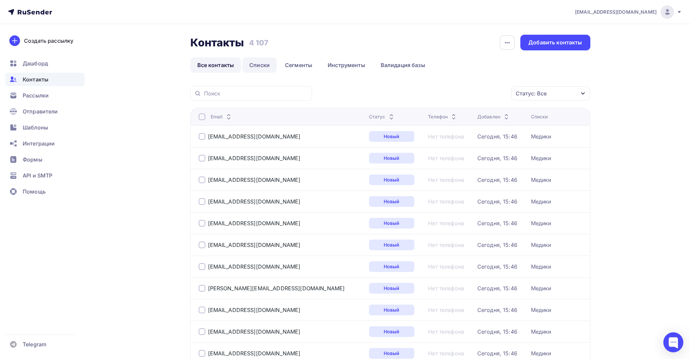
click at [252, 69] on link "Списки" at bounding box center [259, 64] width 34 height 15
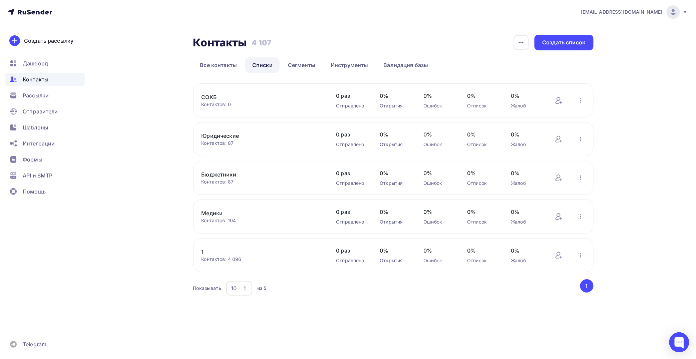
click at [213, 97] on link "СОКБ" at bounding box center [257, 97] width 113 height 8
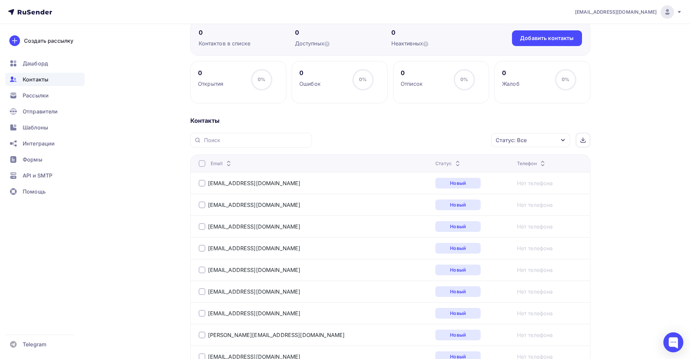
scroll to position [37, 0]
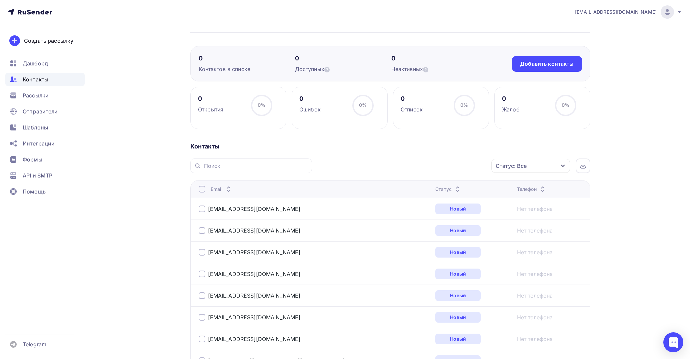
click at [203, 187] on div at bounding box center [202, 189] width 7 height 7
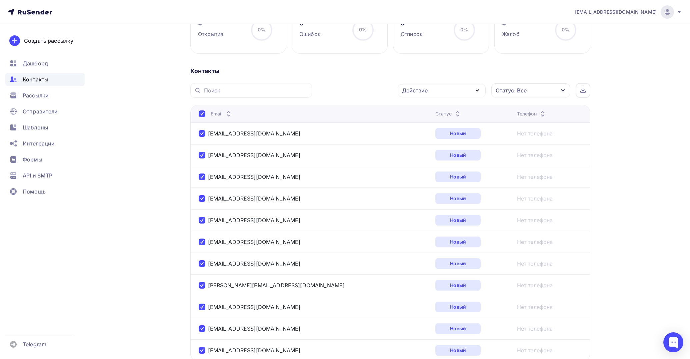
scroll to position [0, 0]
